Goal: Task Accomplishment & Management: Use online tool/utility

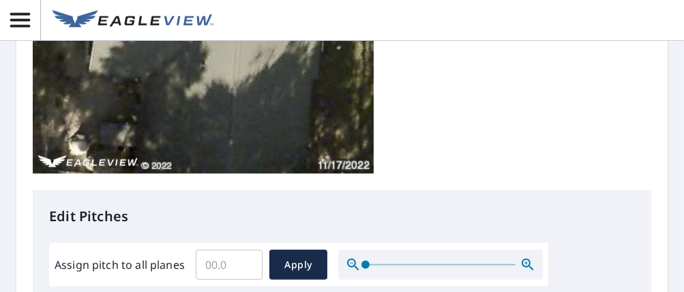
scroll to position [409, 0]
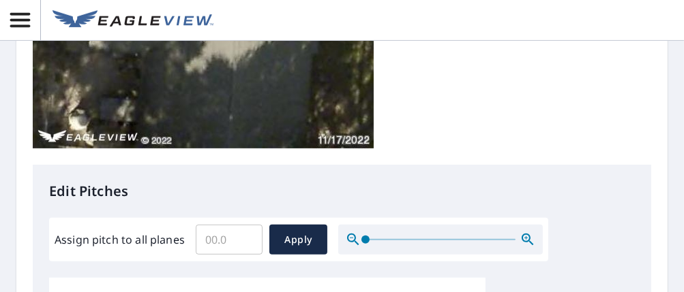
type input "6"
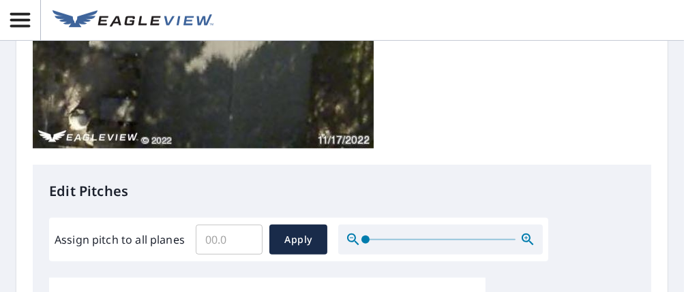
type input "6"
type input "1"
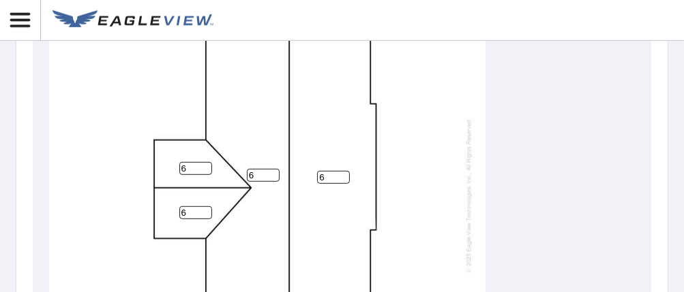
scroll to position [750, 0]
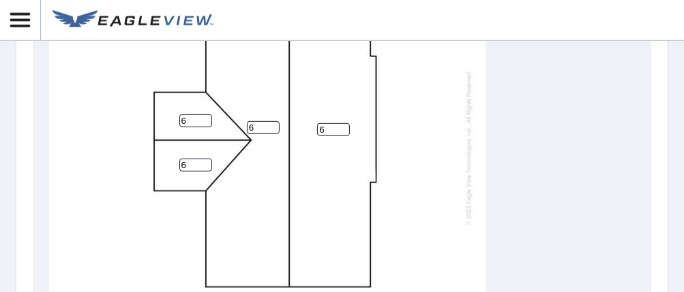
type input "6"
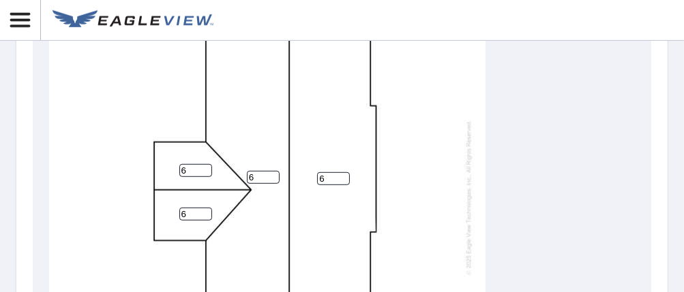
scroll to position [799, 0]
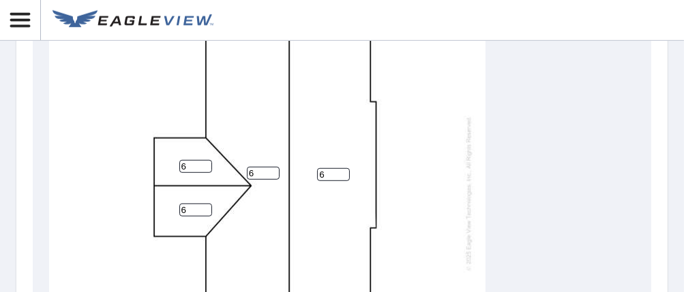
scroll to position [768, 0]
